Goal: Share content

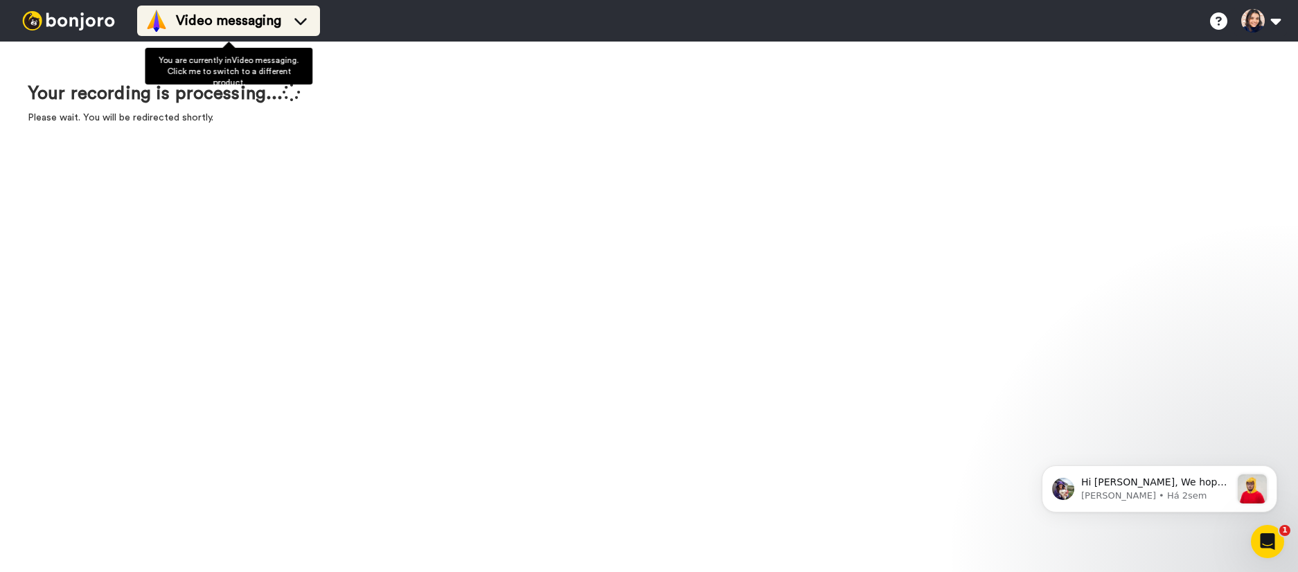
click at [279, 34] on li "Video messaging" at bounding box center [228, 21] width 183 height 30
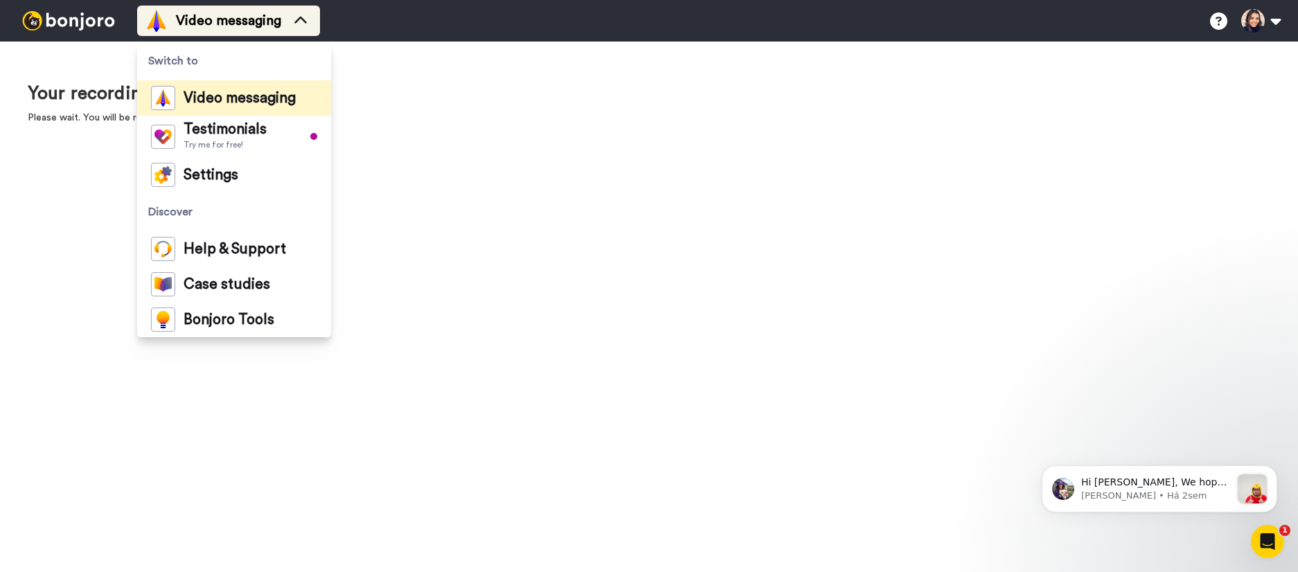
click at [279, 34] on li "Video messaging" at bounding box center [228, 21] width 183 height 30
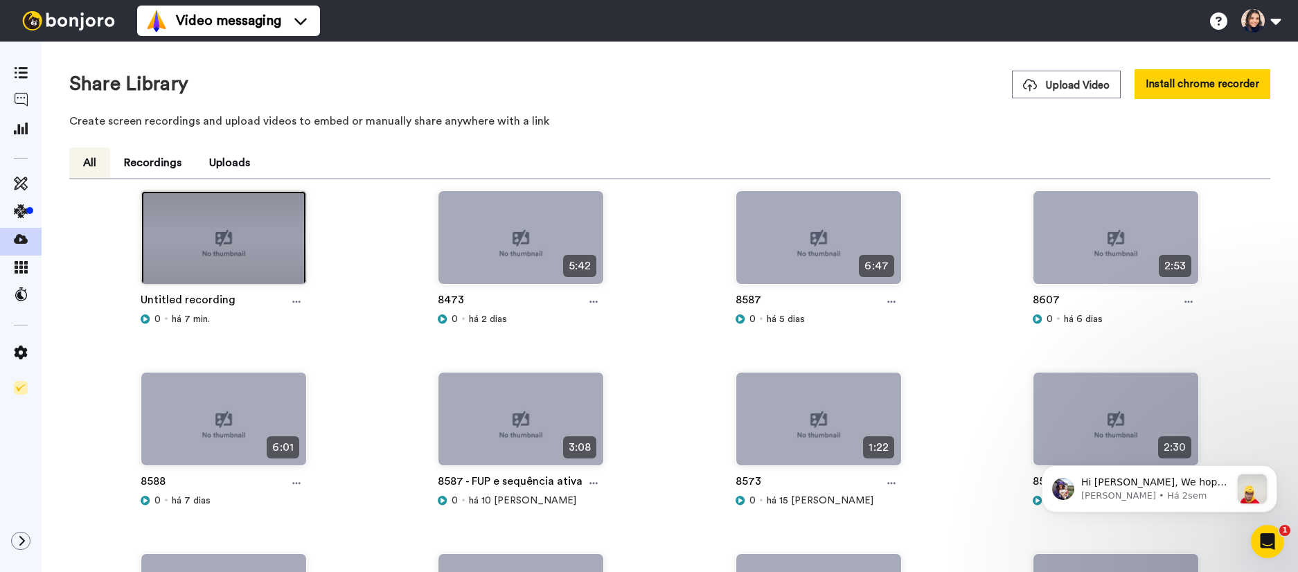
click at [186, 248] on img at bounding box center [223, 243] width 165 height 105
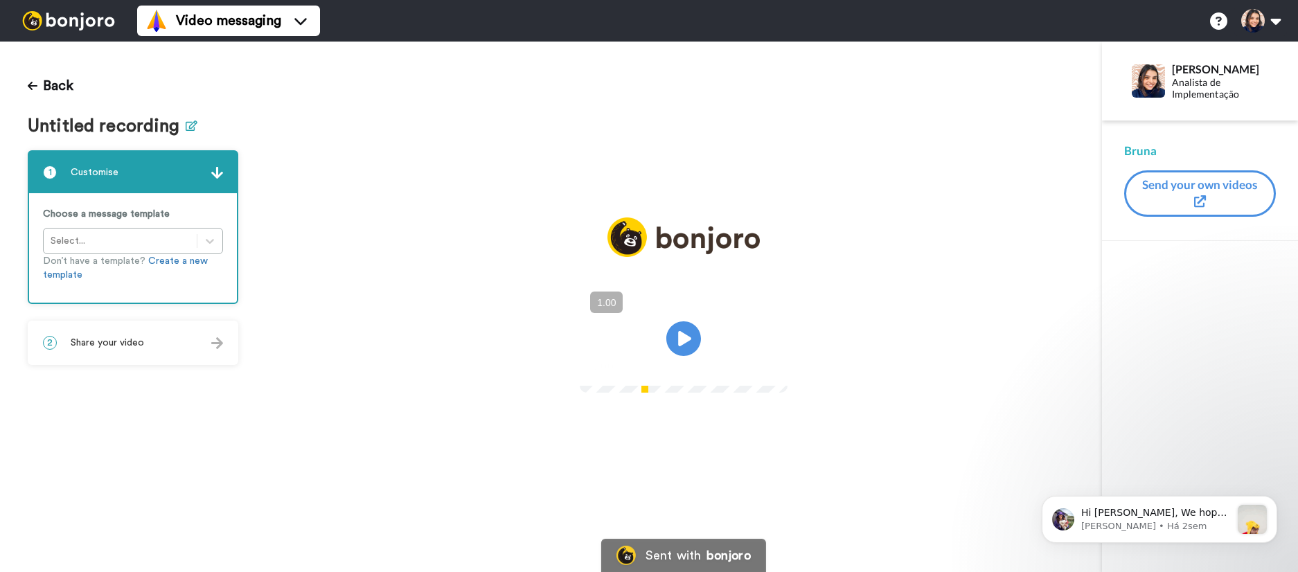
click at [186, 128] on icon at bounding box center [192, 126] width 12 height 10
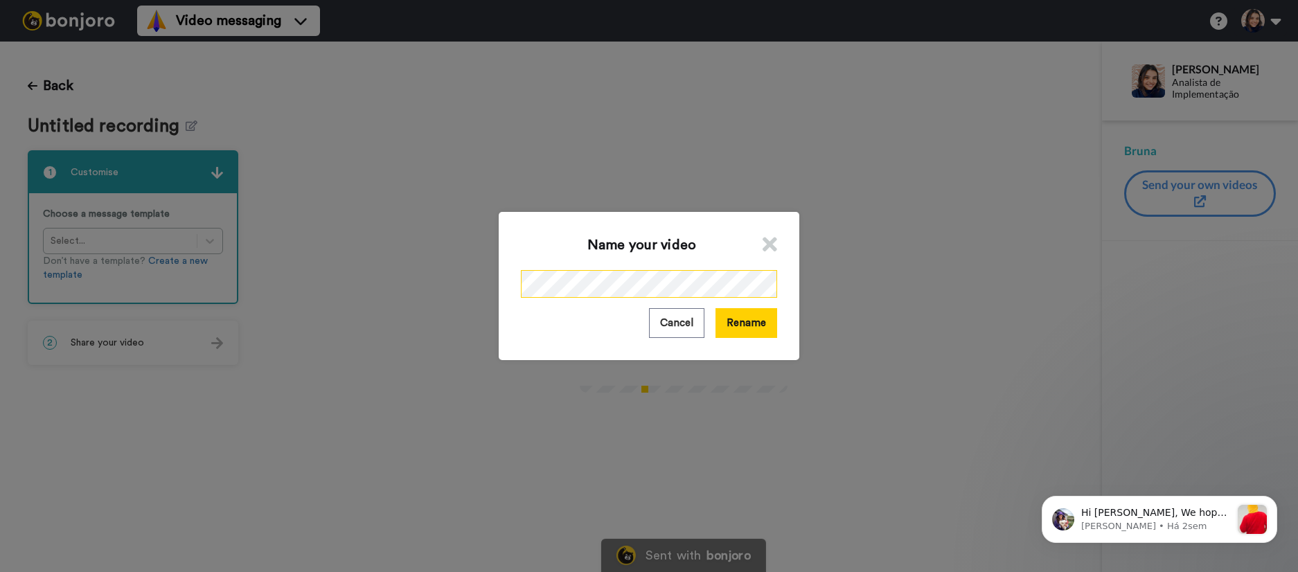
click at [457, 279] on div "Name your video Cancel Rename" at bounding box center [649, 286] width 1298 height 572
click at [753, 336] on button "Rename" at bounding box center [747, 323] width 62 height 30
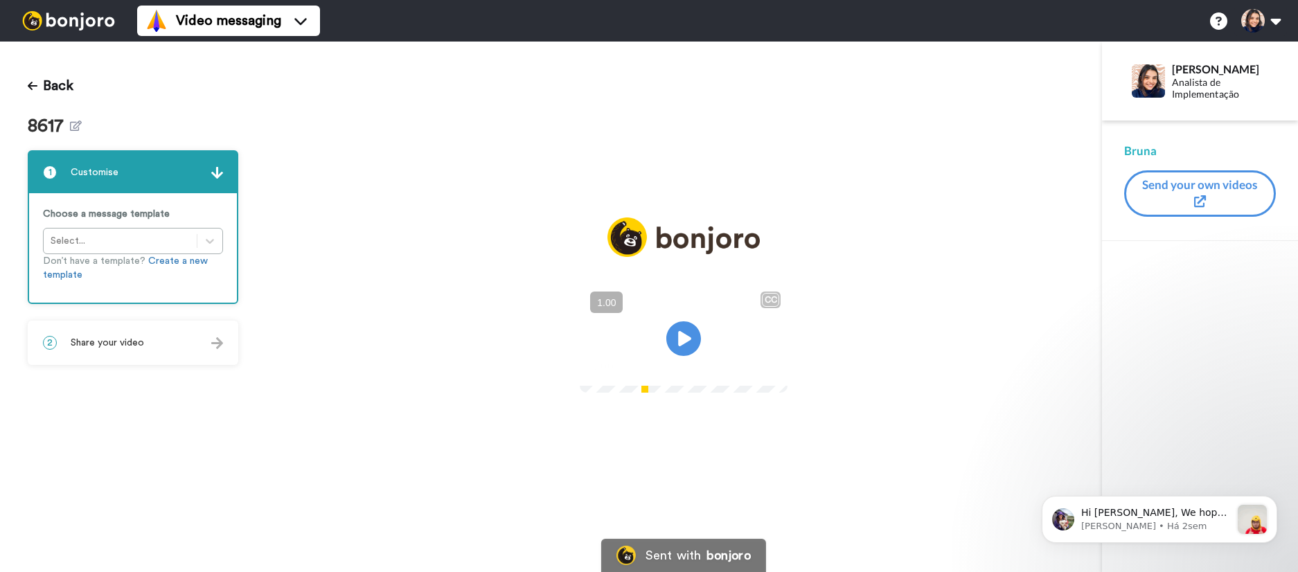
click at [146, 346] on div "2 Share your video" at bounding box center [133, 343] width 208 height 42
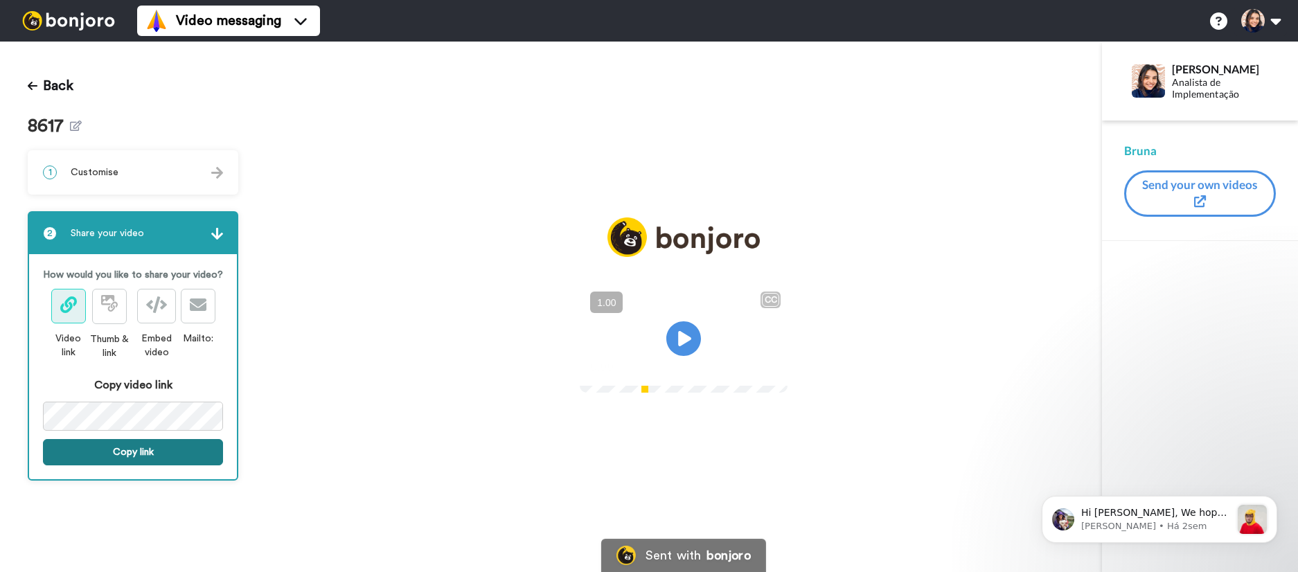
click at [146, 450] on button "Copy link" at bounding box center [133, 452] width 180 height 26
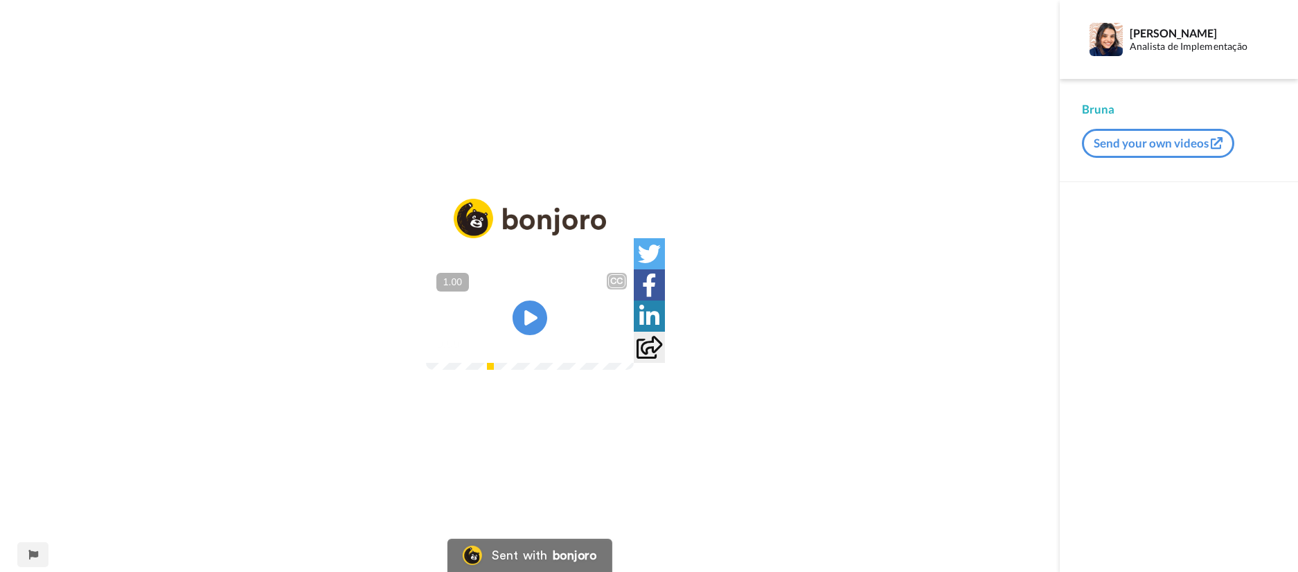
click at [500, 266] on video at bounding box center [530, 318] width 208 height 104
click at [547, 333] on icon "Play/Pause" at bounding box center [530, 318] width 37 height 66
